Goal: Contribute content

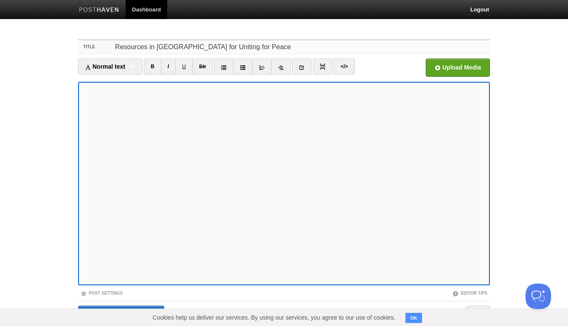
click at [156, 47] on input "Resources in [GEOGRAPHIC_DATA] for Uniting for Peace" at bounding box center [301, 47] width 377 height 14
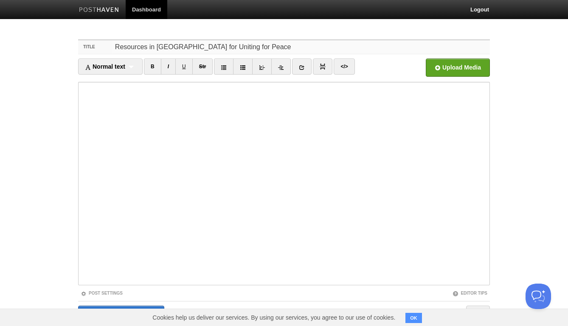
click at [163, 45] on input "Resources in [GEOGRAPHIC_DATA] for Uniting for Peace" at bounding box center [301, 47] width 377 height 14
click at [183, 47] on input "Resources in [GEOGRAPHIC_DATA] for Uniting for Peace" at bounding box center [301, 47] width 377 height 14
drag, startPoint x: 183, startPoint y: 47, endPoint x: 147, endPoint y: 46, distance: 36.1
click at [147, 46] on input "Resources in [GEOGRAPHIC_DATA] for Uniting for Peace" at bounding box center [301, 47] width 377 height 14
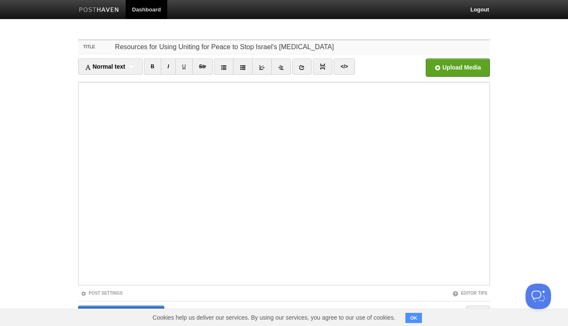
click at [153, 48] on input "Resources for Using Uniting for Peace to Stop Israel's [MEDICAL_DATA]" at bounding box center [301, 47] width 377 height 14
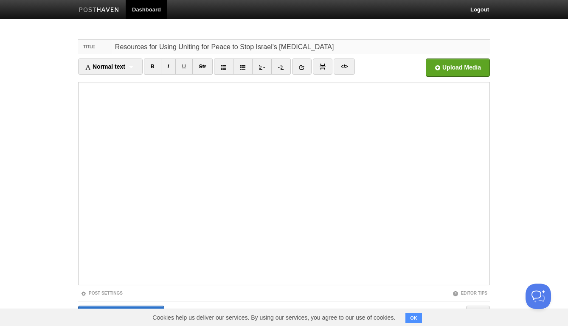
click at [153, 48] on input "Resources for Using Uniting for Peace to Stop Israel's [MEDICAL_DATA]" at bounding box center [301, 47] width 377 height 14
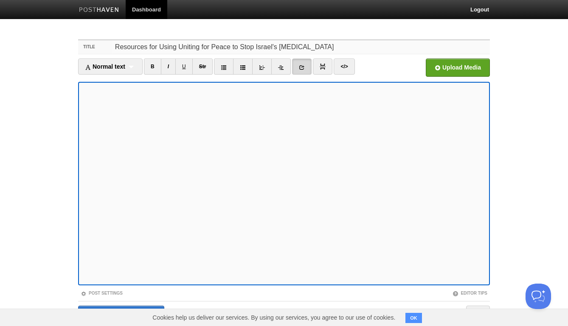
drag, startPoint x: 225, startPoint y: 48, endPoint x: 234, endPoint y: 38, distance: 13.6
click at [226, 47] on input "Resources for Using Uniting for Peace to Stop Israel's [MEDICAL_DATA]" at bounding box center [301, 47] width 377 height 14
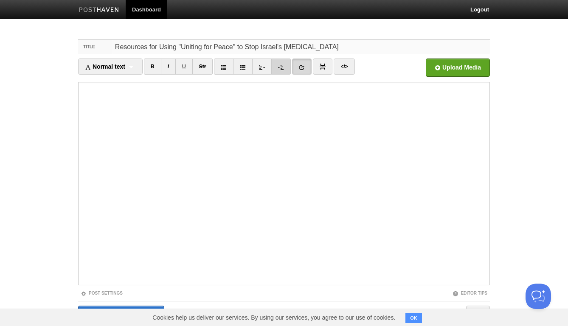
scroll to position [32, 0]
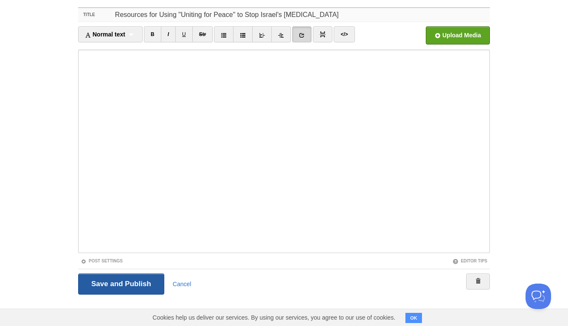
type input "Resources for Using "Uniting for Peace" to Stop Israel's [MEDICAL_DATA]"
click at [128, 281] on input "Save and Publish" at bounding box center [121, 284] width 86 height 21
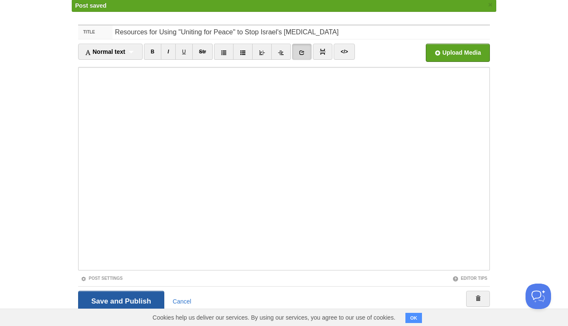
scroll to position [32, 0]
